Goal: Task Accomplishment & Management: Manage account settings

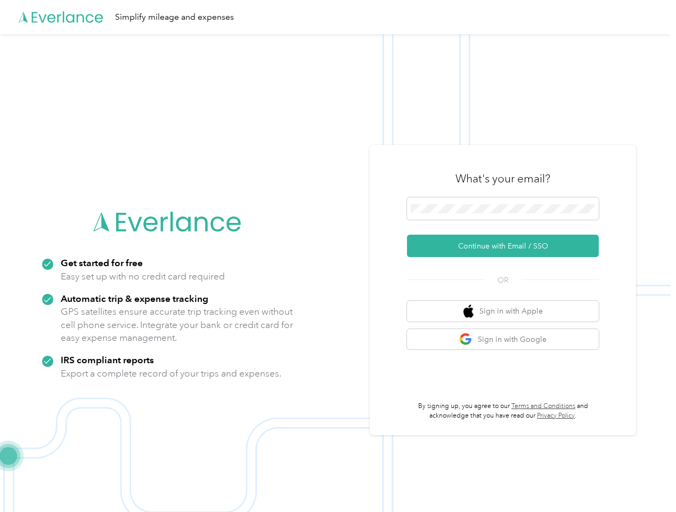
click at [338, 256] on img at bounding box center [335, 290] width 671 height 512
click at [338, 17] on div "Simplify mileage and expenses" at bounding box center [335, 17] width 671 height 34
click at [507, 246] on button "Continue with Email / SSO" at bounding box center [503, 245] width 192 height 22
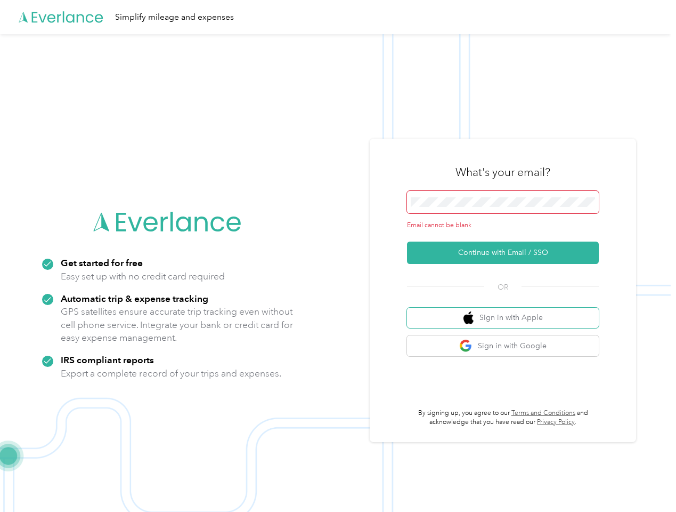
click at [507, 311] on button "Sign in with Apple" at bounding box center [503, 317] width 192 height 21
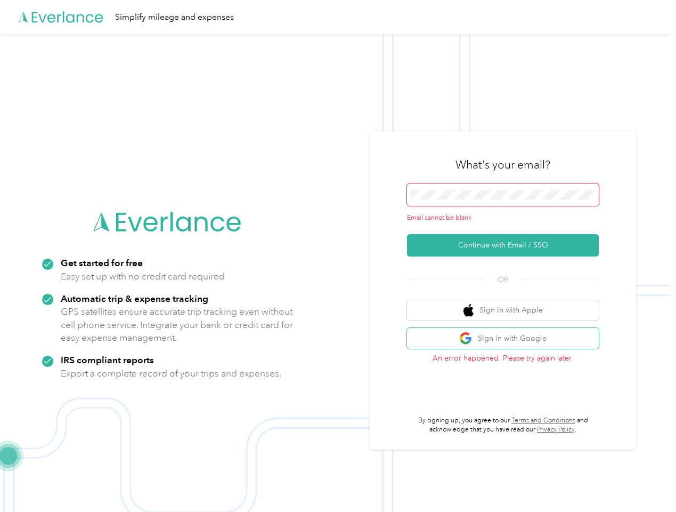
click at [507, 339] on button "Sign in with Google" at bounding box center [503, 338] width 192 height 21
